Goal: Unclear: Browse casually

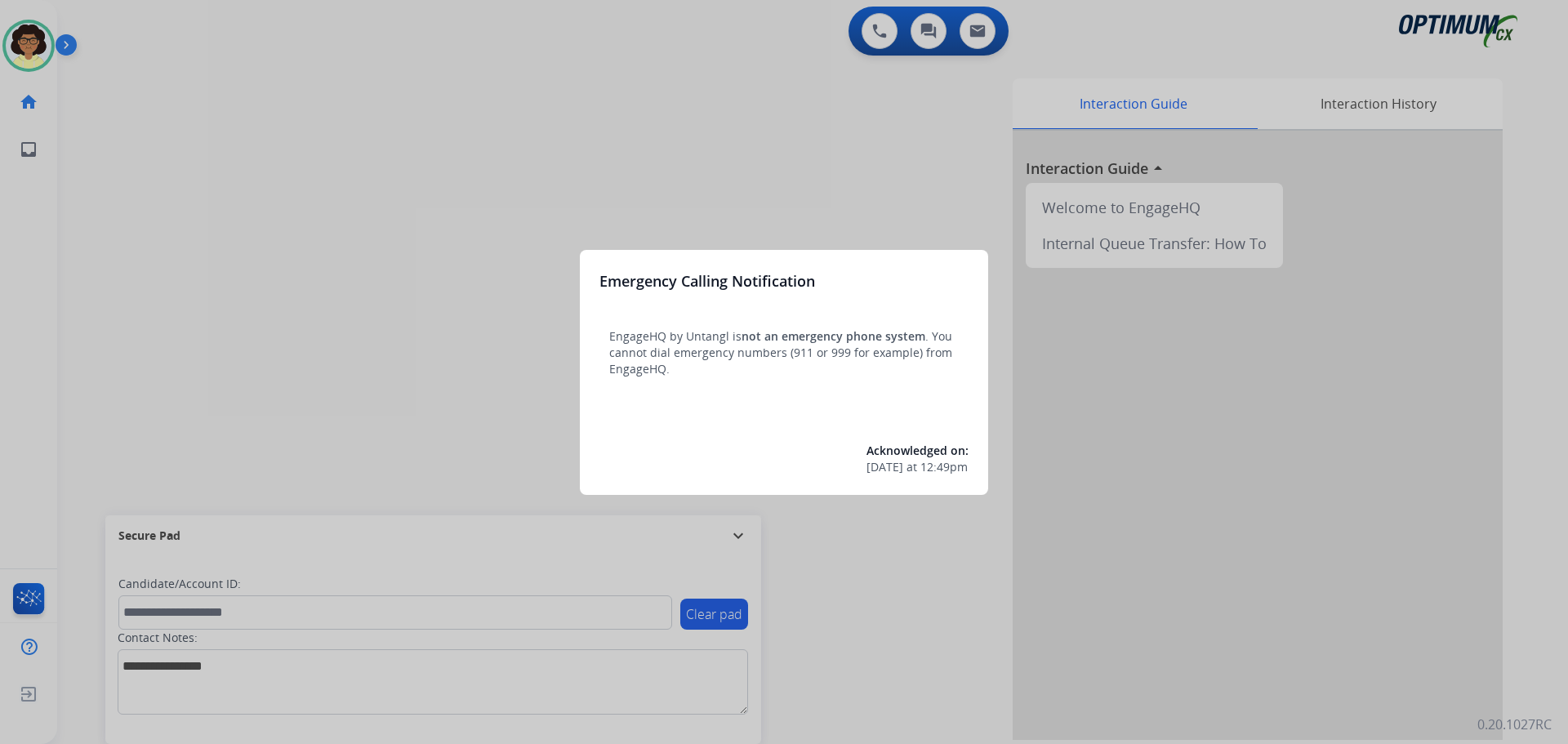
click at [953, 572] on div at bounding box center [784, 372] width 1568 height 744
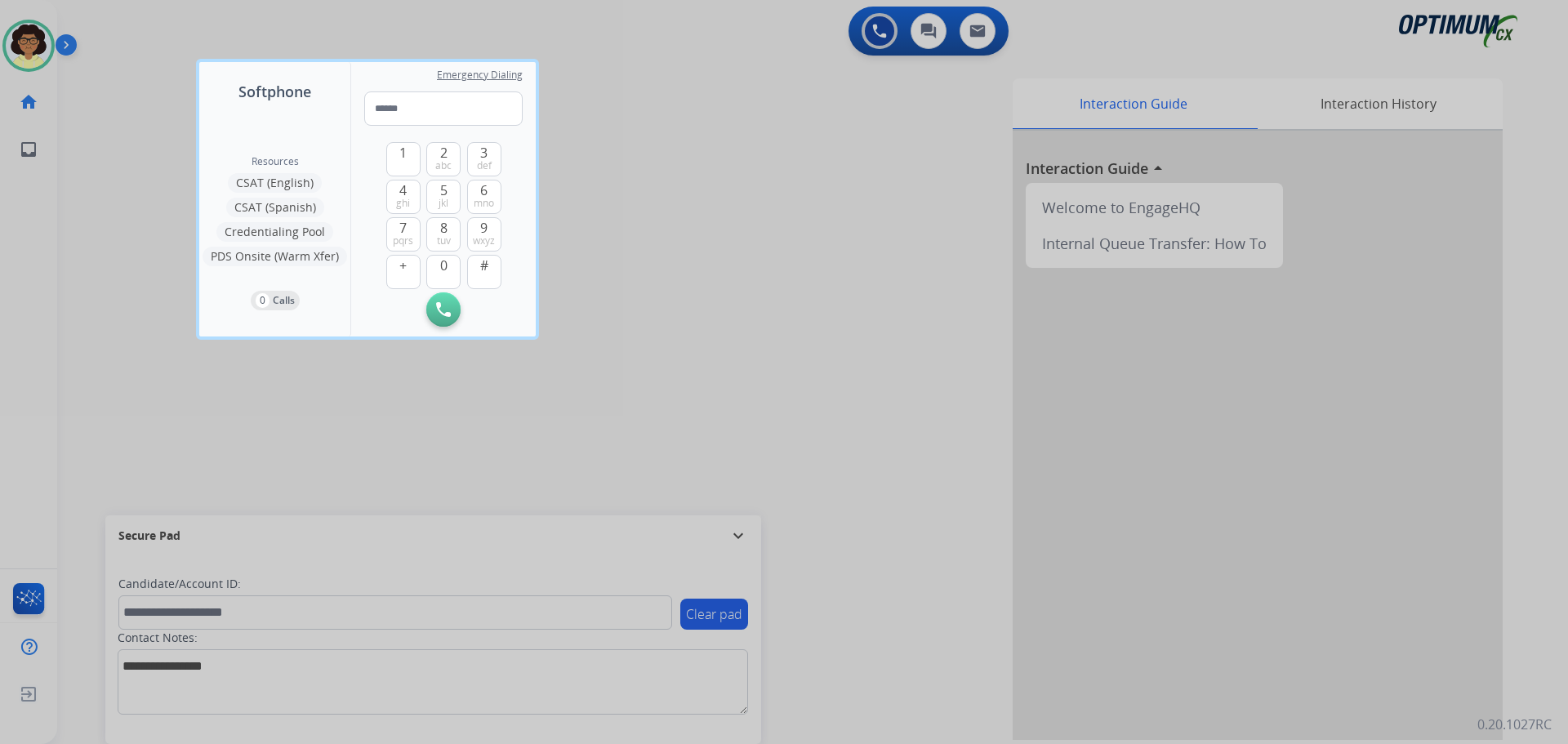
click at [953, 572] on div at bounding box center [784, 372] width 1568 height 744
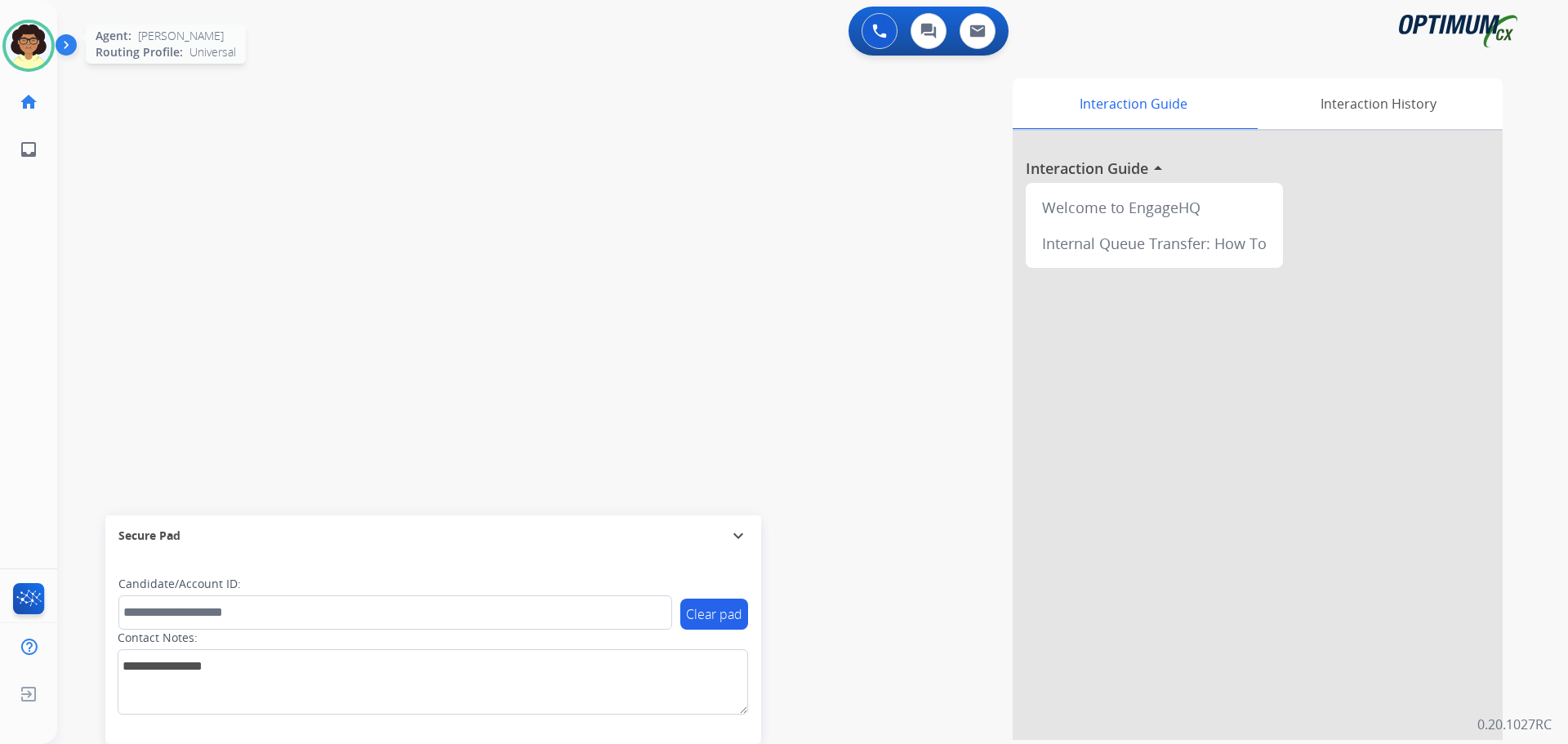
click at [47, 28] on div at bounding box center [28, 46] width 53 height 53
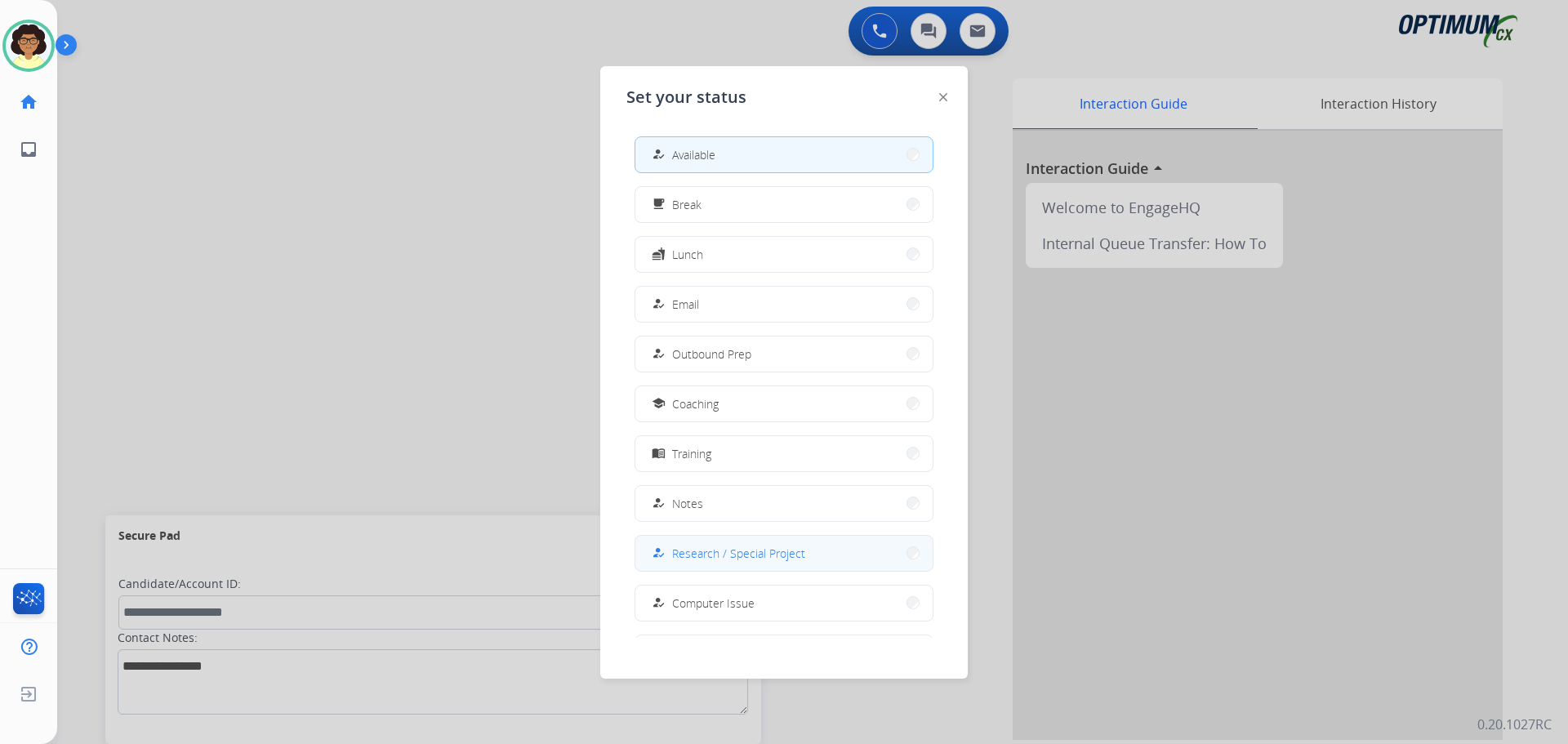
click at [815, 541] on button "how_to_reg Research / Special Project" at bounding box center [784, 553] width 297 height 35
